Goal: Find specific page/section: Find specific page/section

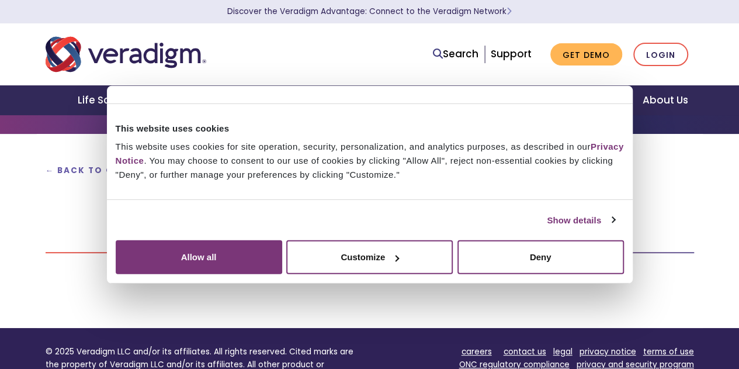
click at [282, 258] on button "Allow all" at bounding box center [199, 257] width 167 height 34
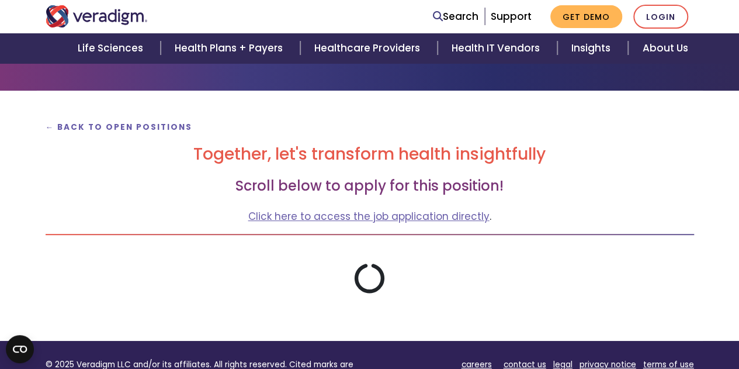
scroll to position [92, 0]
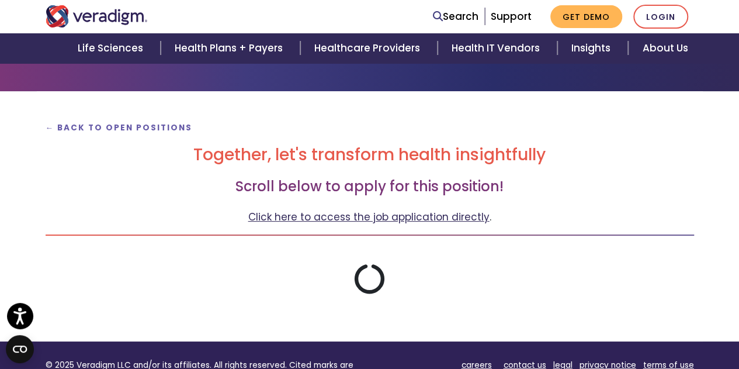
click at [323, 217] on link "Click here to access the job application directly" at bounding box center [368, 217] width 241 height 14
click at [127, 125] on strong "← Back to Open Positions" at bounding box center [119, 127] width 147 height 11
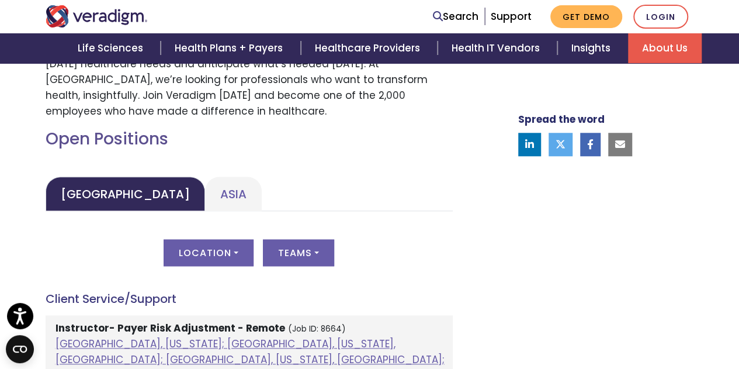
scroll to position [489, 0]
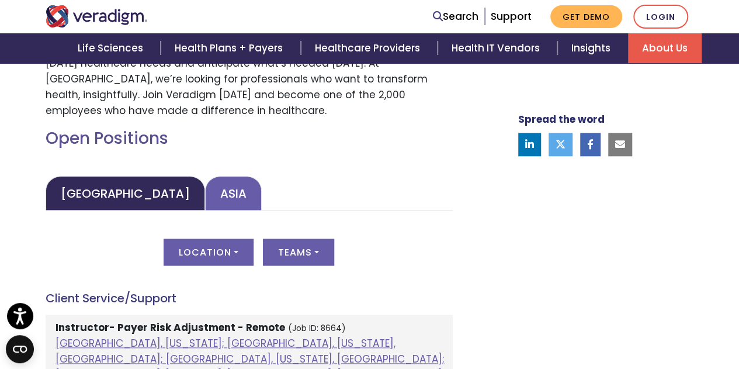
click at [205, 196] on link "Asia" at bounding box center [233, 193] width 57 height 34
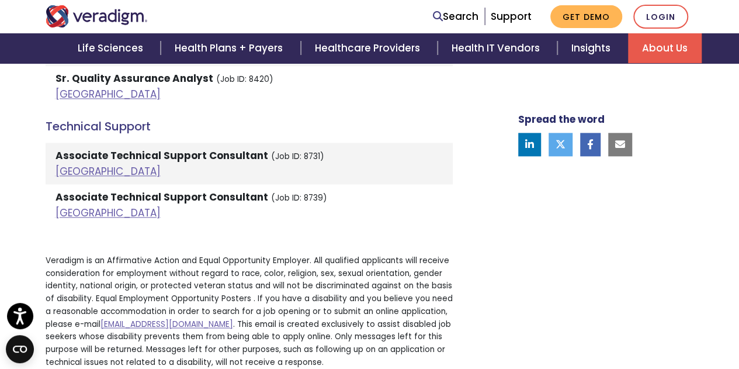
scroll to position [2913, 0]
